Goal: Transaction & Acquisition: Book appointment/travel/reservation

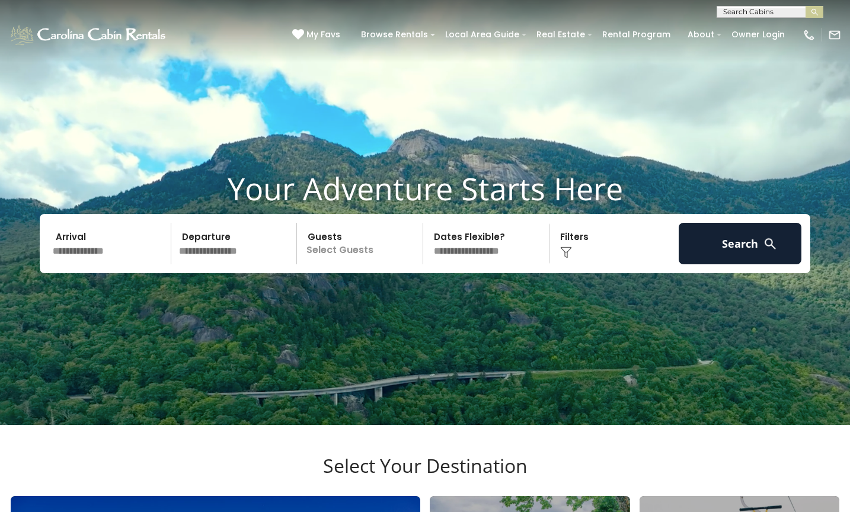
click at [117, 264] on input "text" at bounding box center [110, 243] width 123 height 41
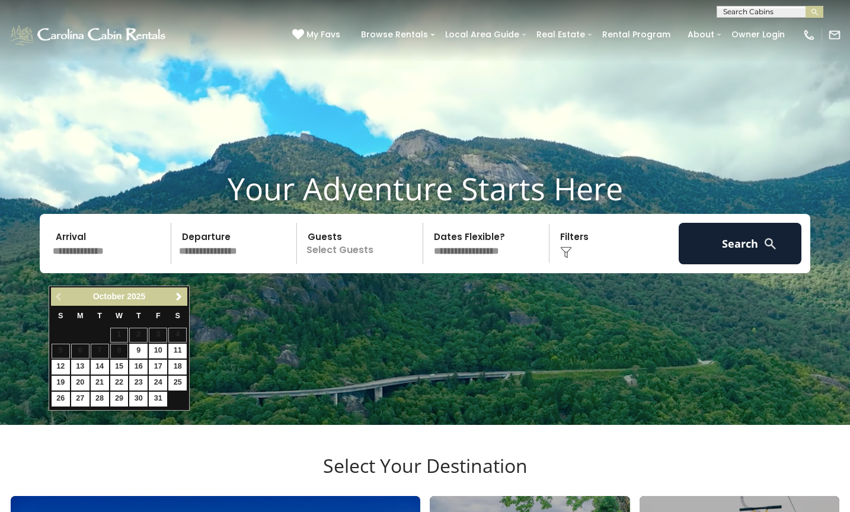
click at [159, 350] on link "10" at bounding box center [158, 351] width 18 height 15
type input "********"
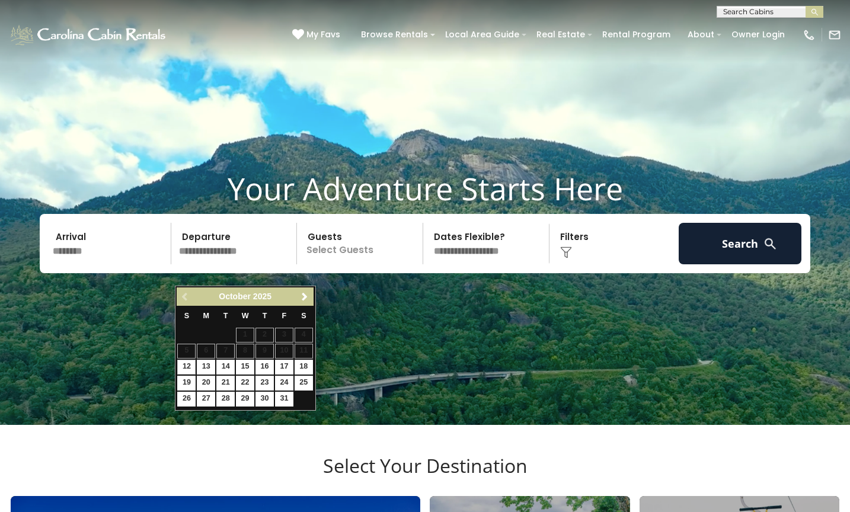
click at [187, 365] on link "12" at bounding box center [186, 367] width 18 height 15
type input "********"
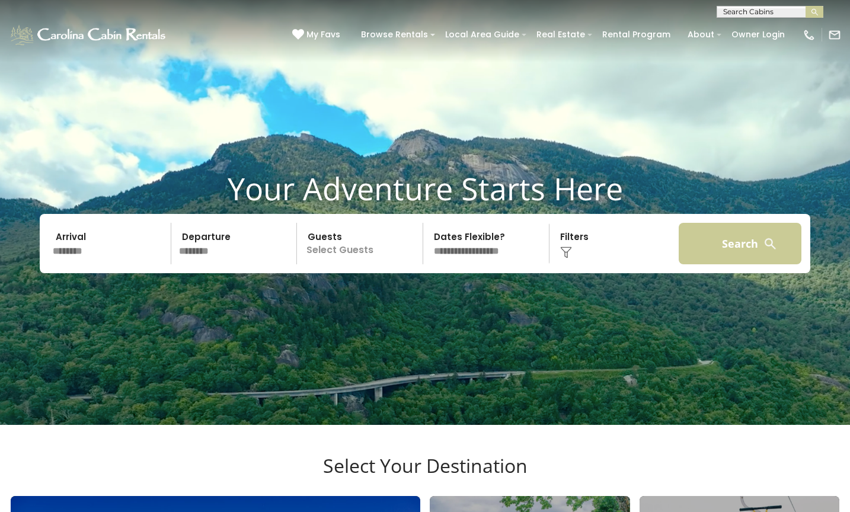
click at [766, 255] on button "Search" at bounding box center [740, 243] width 123 height 41
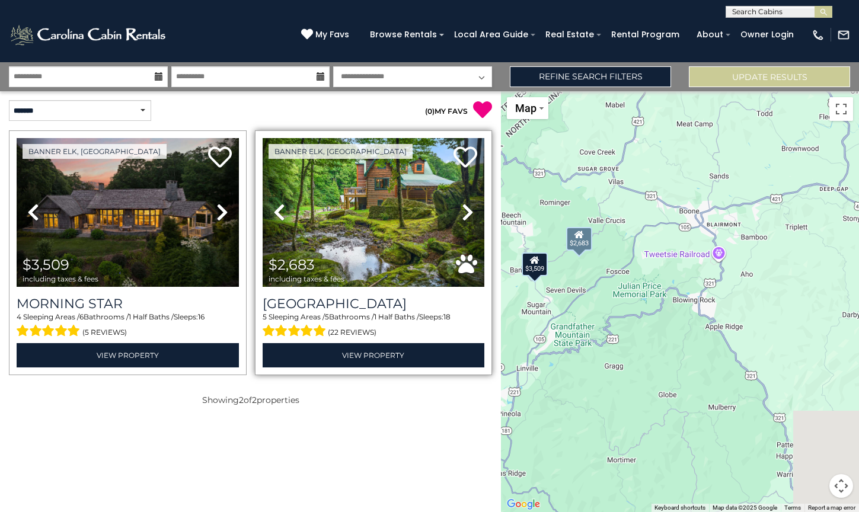
drag, startPoint x: 714, startPoint y: 376, endPoint x: 453, endPoint y: 328, distance: 265.3
click at [453, 328] on div "**********" at bounding box center [429, 287] width 859 height 450
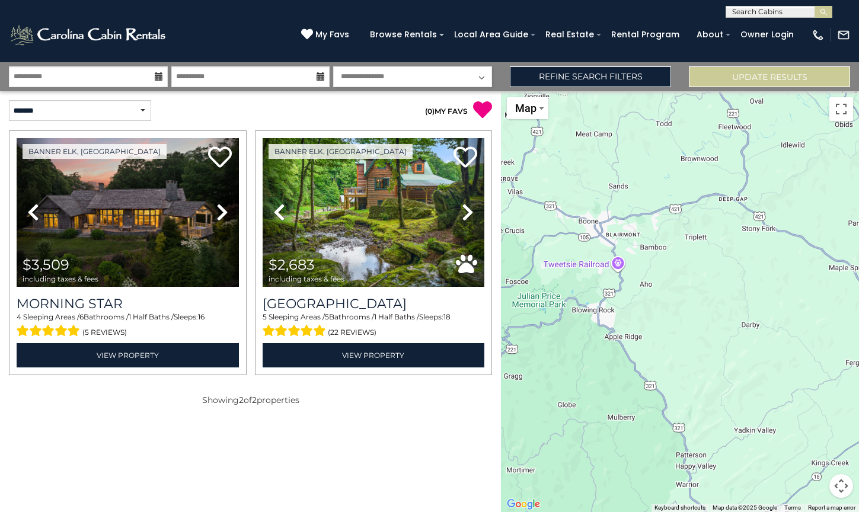
drag, startPoint x: 552, startPoint y: 319, endPoint x: 592, endPoint y: 341, distance: 45.4
click at [592, 341] on div "$3,509 $2,683" at bounding box center [680, 301] width 358 height 421
click at [837, 107] on button "Toggle fullscreen view" at bounding box center [841, 109] width 24 height 24
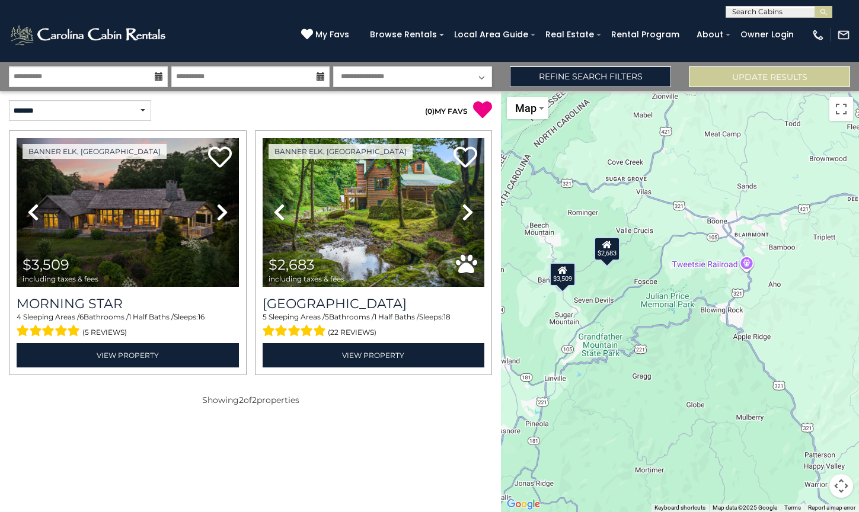
drag, startPoint x: 633, startPoint y: 300, endPoint x: 763, endPoint y: 300, distance: 129.8
click at [763, 300] on div "$3,509 $2,683" at bounding box center [680, 301] width 358 height 421
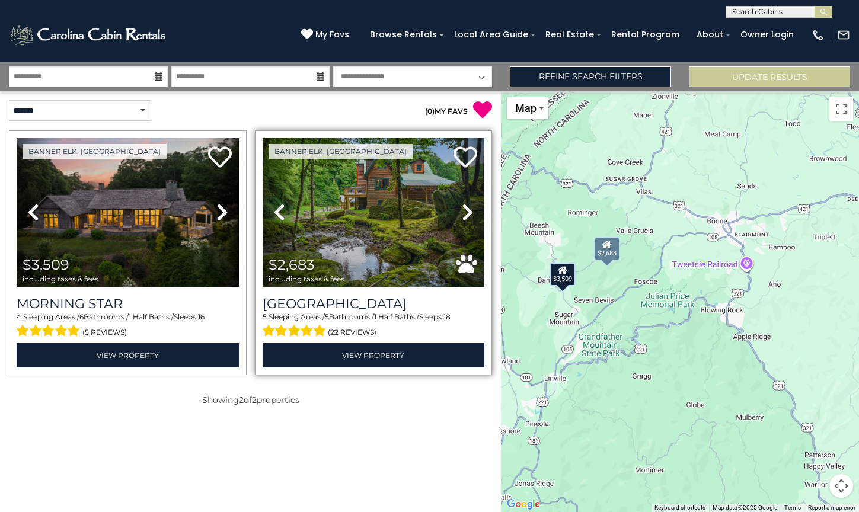
click at [462, 218] on icon at bounding box center [468, 212] width 12 height 19
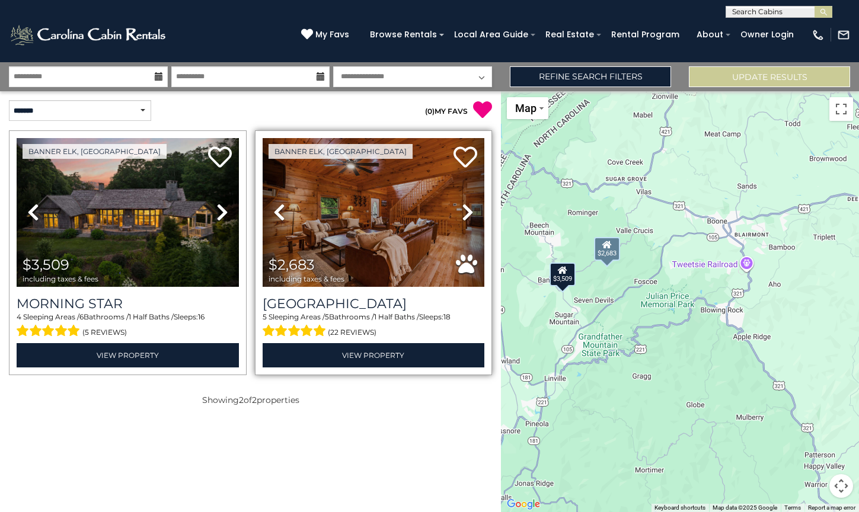
click at [462, 218] on icon at bounding box center [468, 212] width 12 height 19
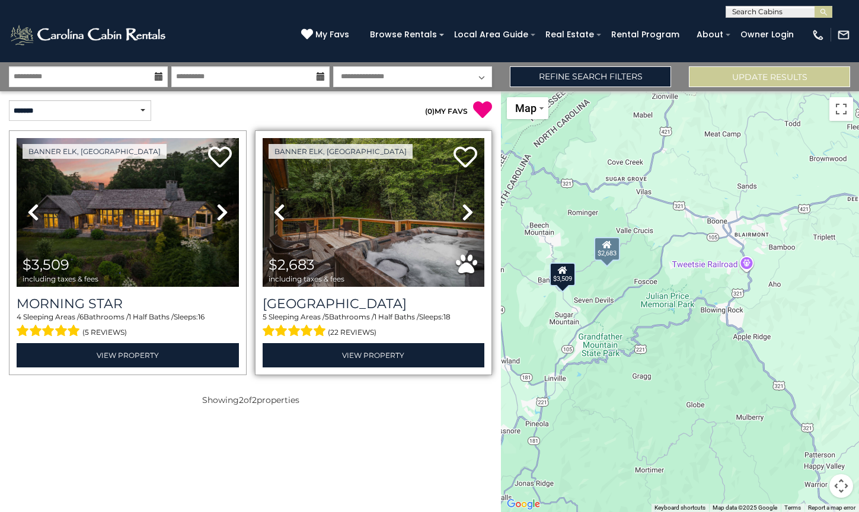
click at [462, 218] on icon at bounding box center [468, 212] width 12 height 19
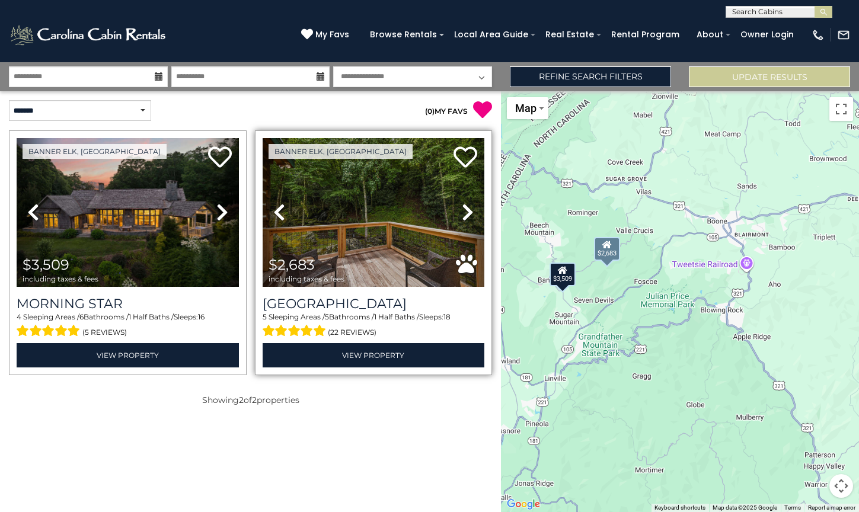
click at [462, 218] on icon at bounding box center [468, 212] width 12 height 19
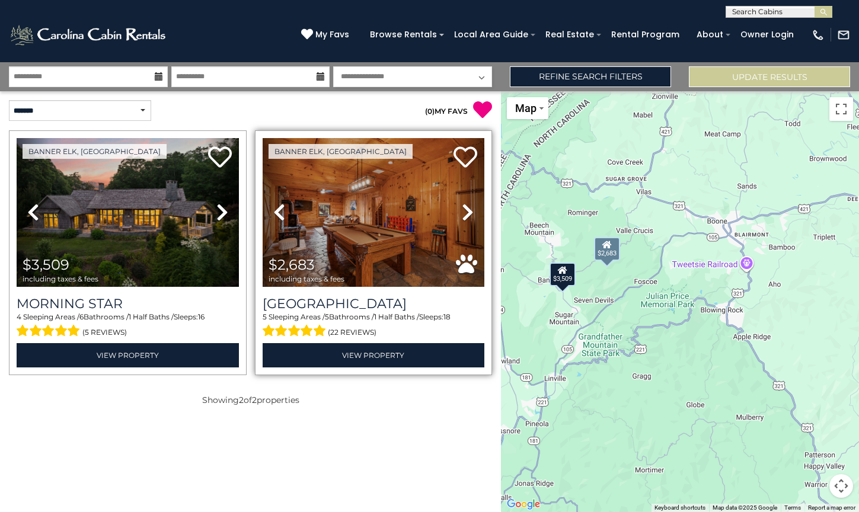
click at [462, 218] on icon at bounding box center [468, 212] width 12 height 19
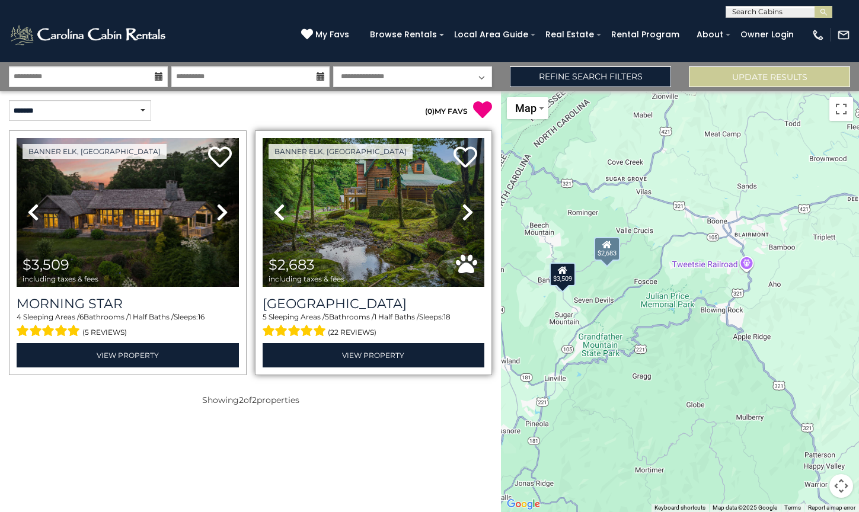
click at [462, 218] on icon at bounding box center [468, 212] width 12 height 19
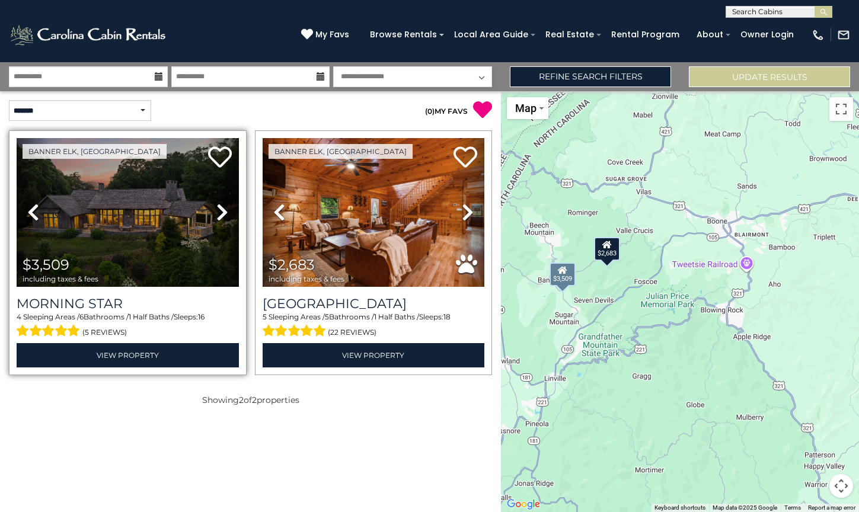
click at [209, 219] on link "Next" at bounding box center [221, 212] width 33 height 149
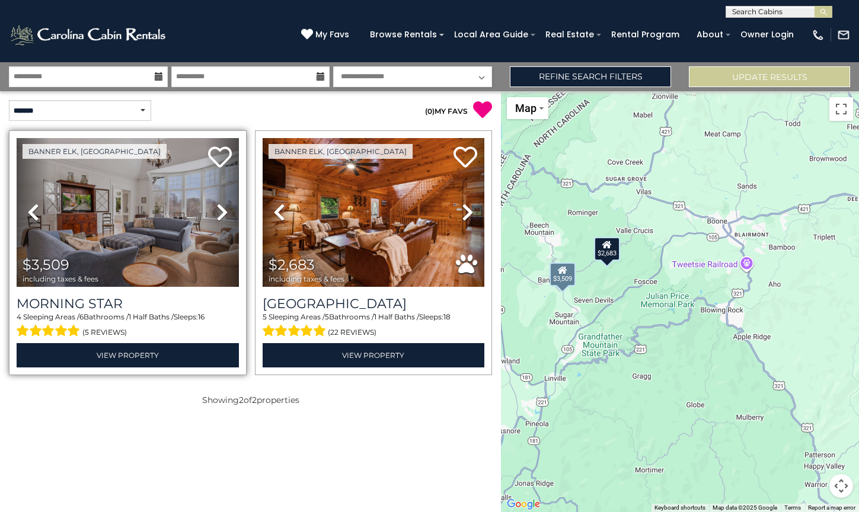
click at [208, 219] on link "Next" at bounding box center [221, 212] width 33 height 149
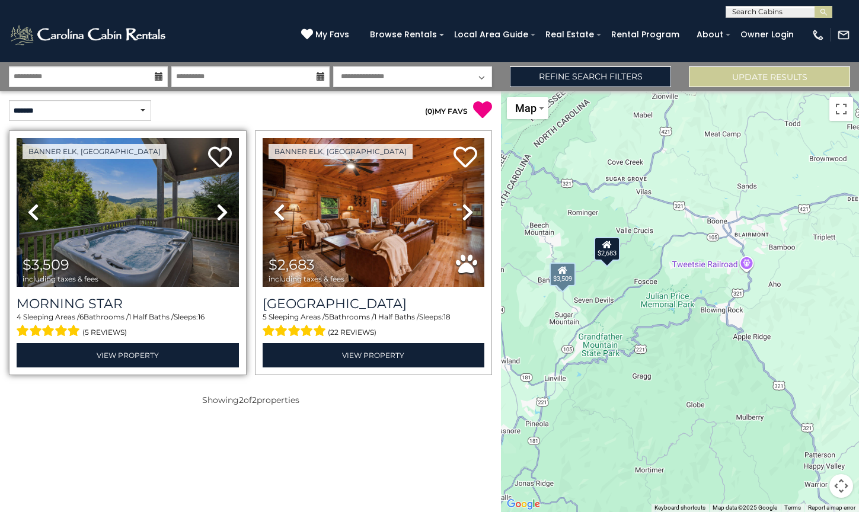
click at [208, 219] on link "Next" at bounding box center [221, 212] width 33 height 149
